Goal: Information Seeking & Learning: Learn about a topic

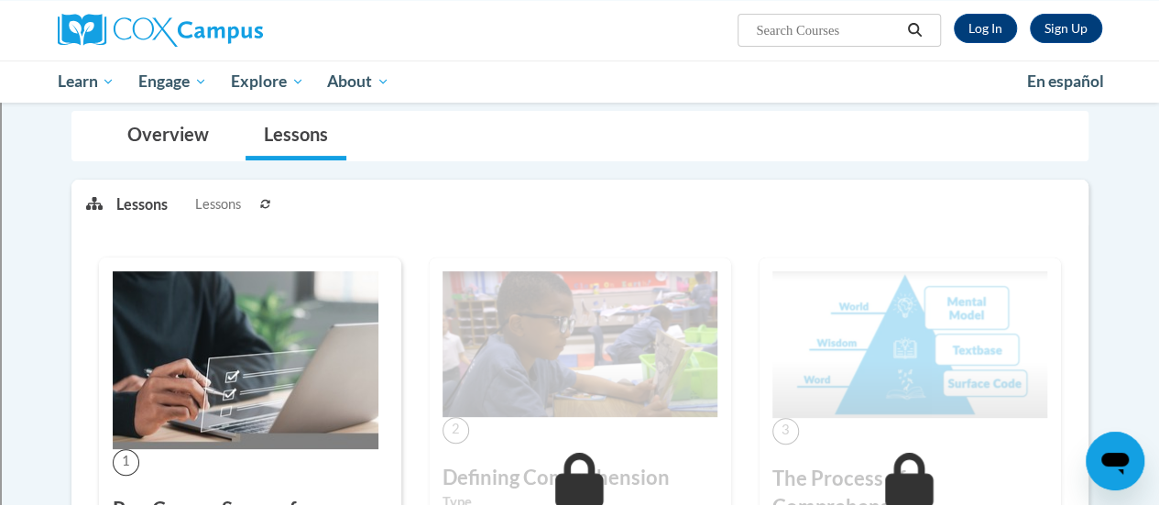
scroll to position [162, 0]
click at [986, 26] on link "Log In" at bounding box center [985, 28] width 63 height 29
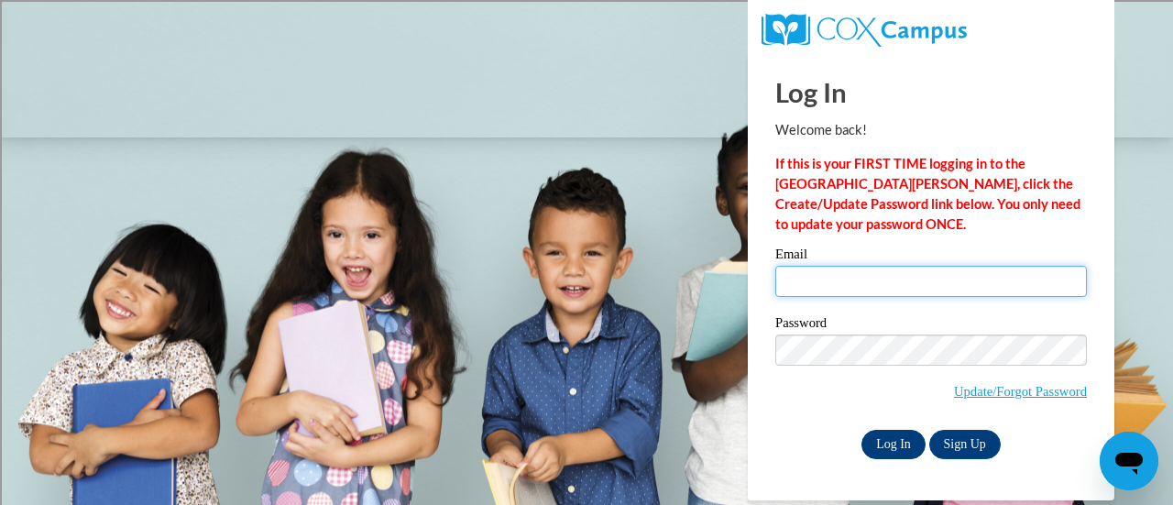
type input "[EMAIL_ADDRESS][DOMAIN_NAME]"
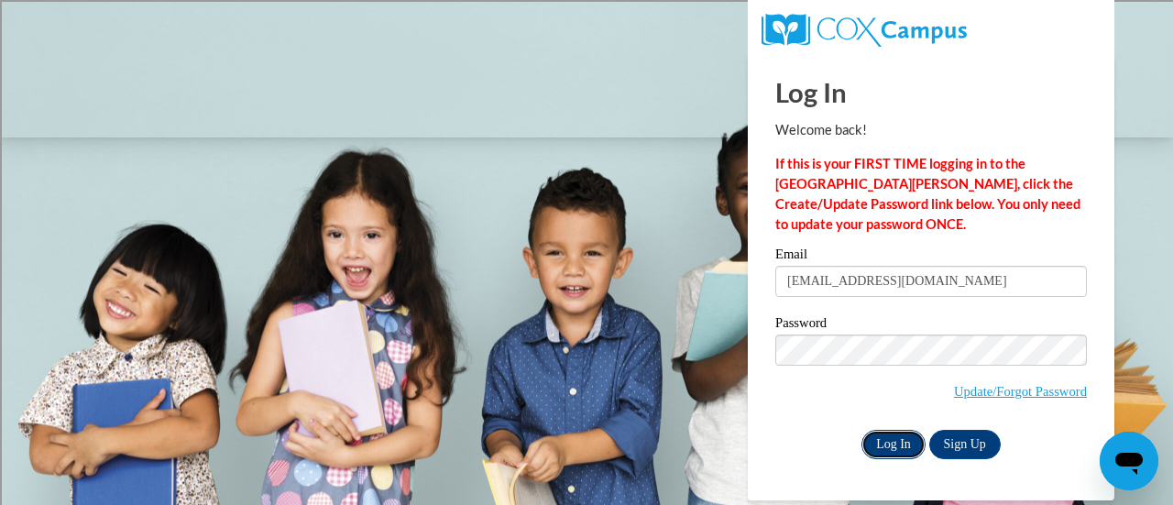
click at [869, 449] on input "Log In" at bounding box center [894, 444] width 64 height 29
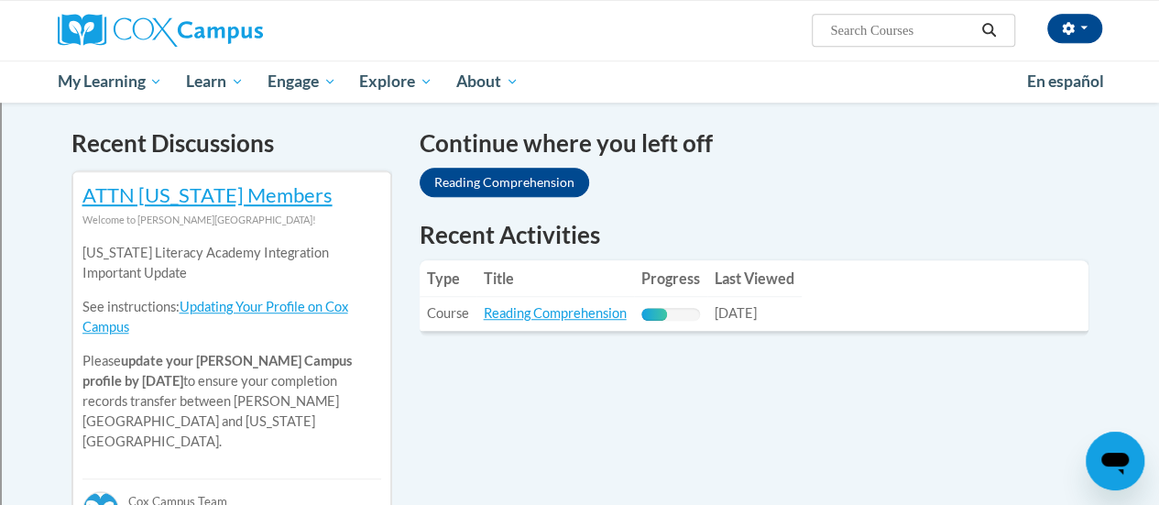
scroll to position [548, 0]
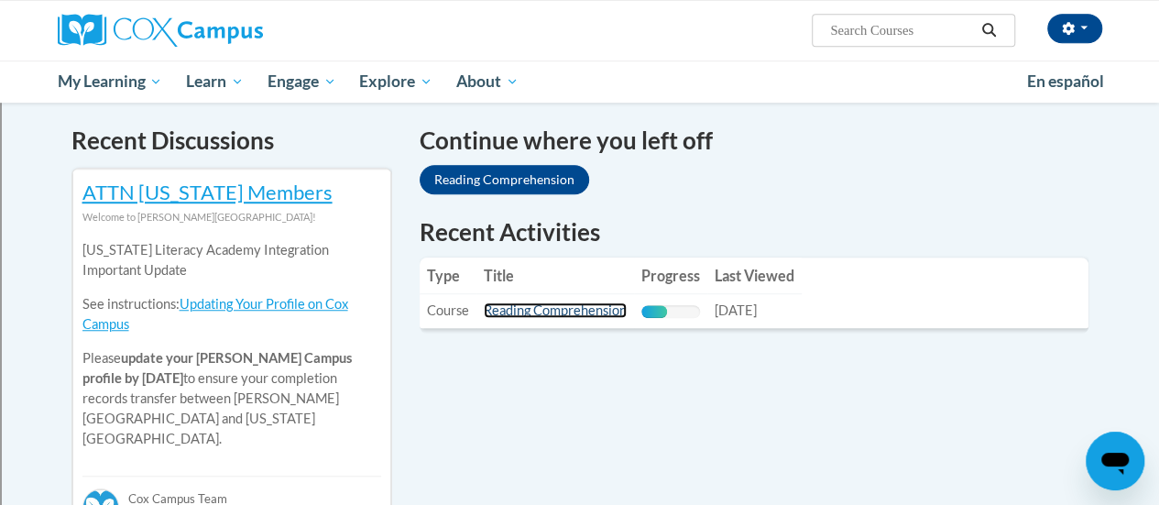
click at [586, 307] on link "Reading Comprehension" at bounding box center [555, 310] width 143 height 16
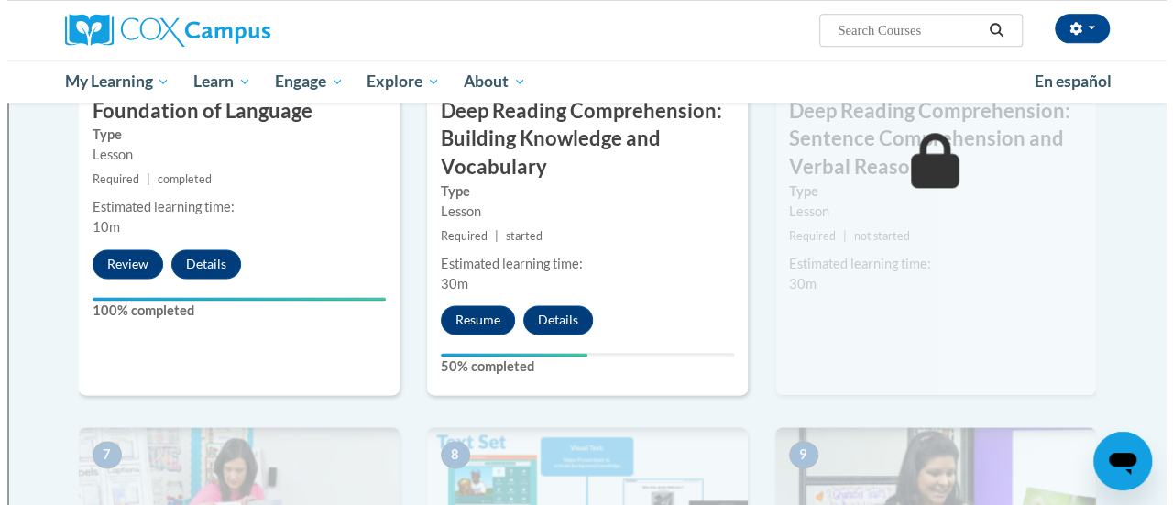
scroll to position [1064, 0]
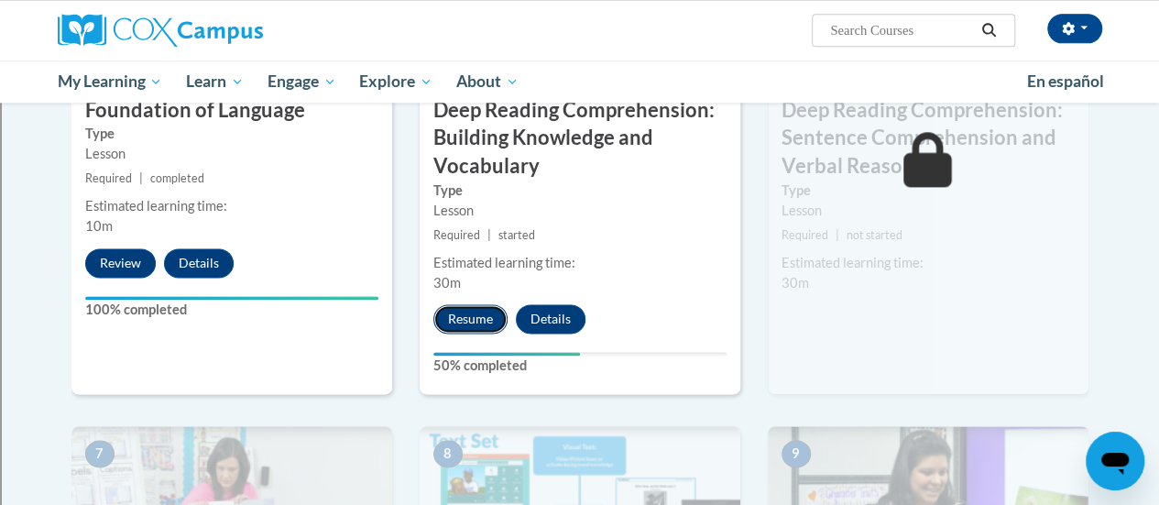
click at [463, 313] on button "Resume" at bounding box center [471, 318] width 74 height 29
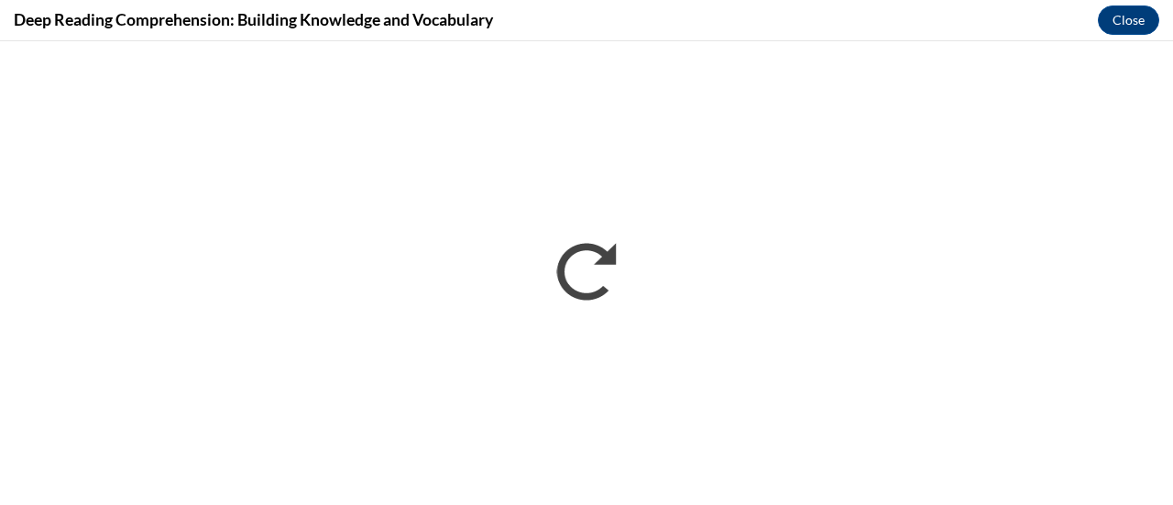
scroll to position [0, 0]
